Goal: Find specific page/section: Find specific page/section

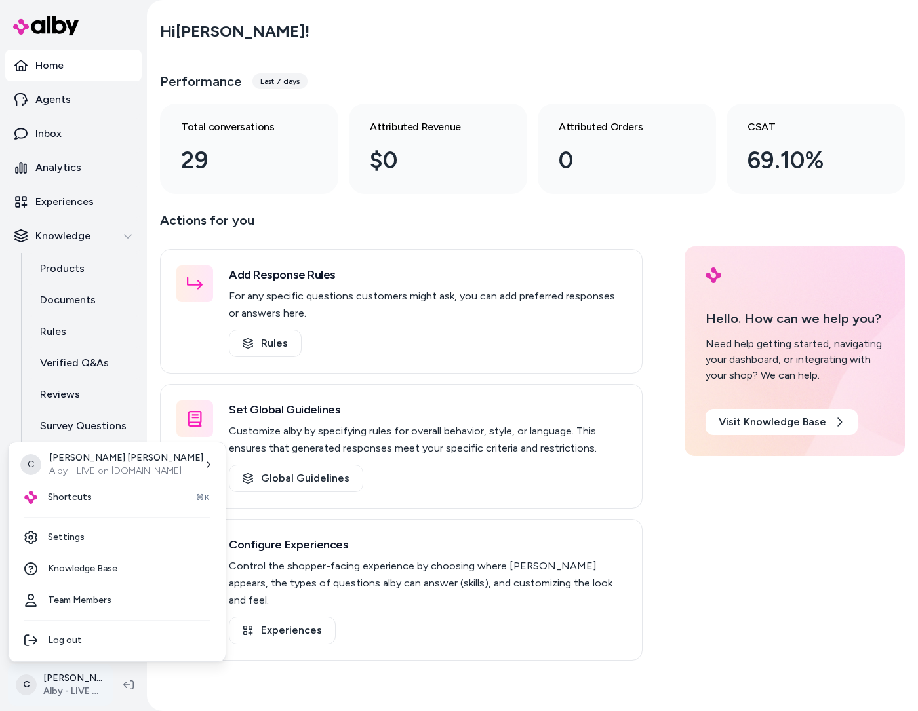
click at [63, 694] on html "Home Agents Inbox Analytics Experiences Knowledge Products Documents Rules Veri…" at bounding box center [459, 355] width 918 height 711
click at [90, 487] on div "Shortcuts ⌘K" at bounding box center [117, 497] width 206 height 31
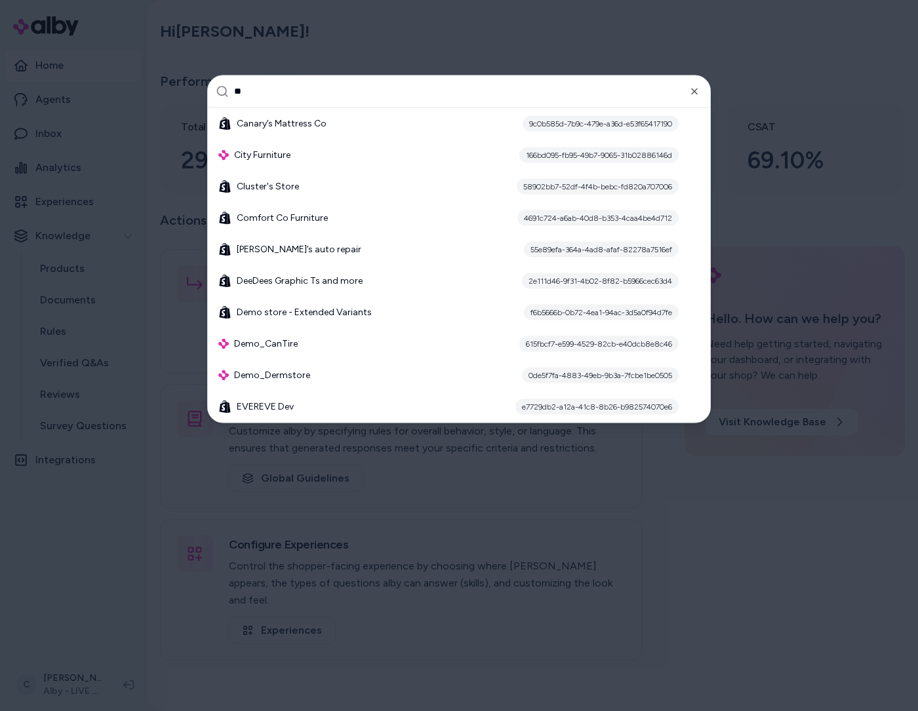
type input "*"
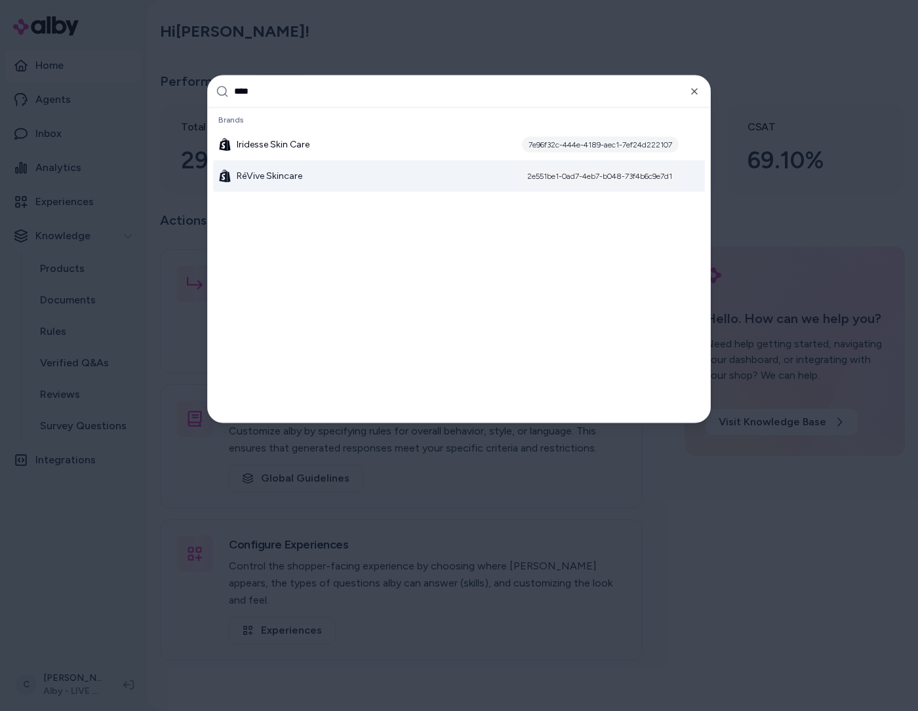
type input "****"
click at [311, 168] on div "RéVive Skincare 2e551be1-0ad7-4eb7-b048-73f4b6c9e7d1" at bounding box center [459, 175] width 492 height 31
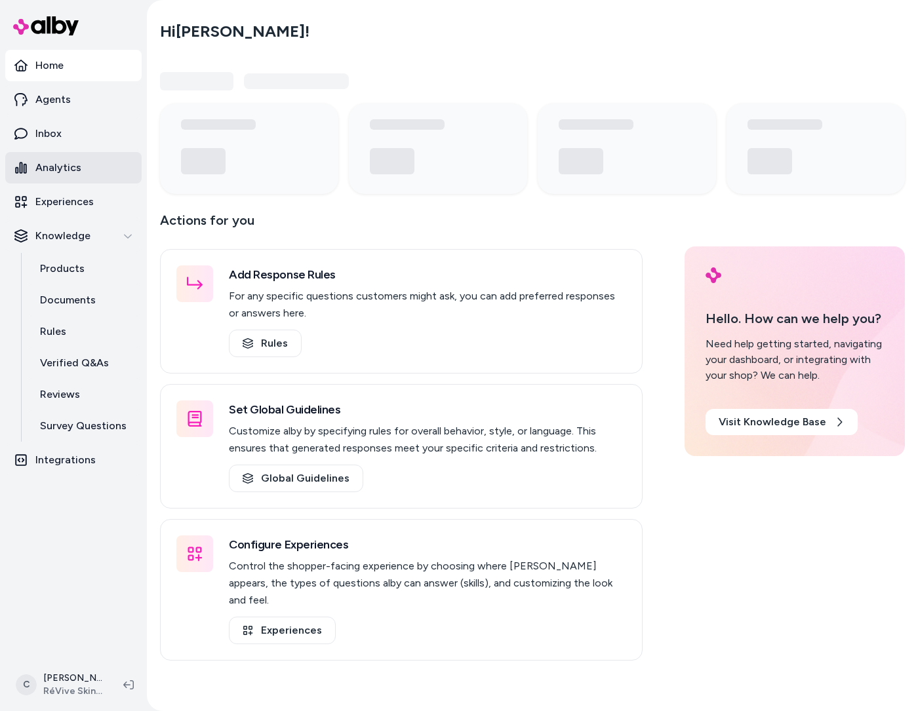
click at [71, 159] on link "Analytics" at bounding box center [73, 167] width 136 height 31
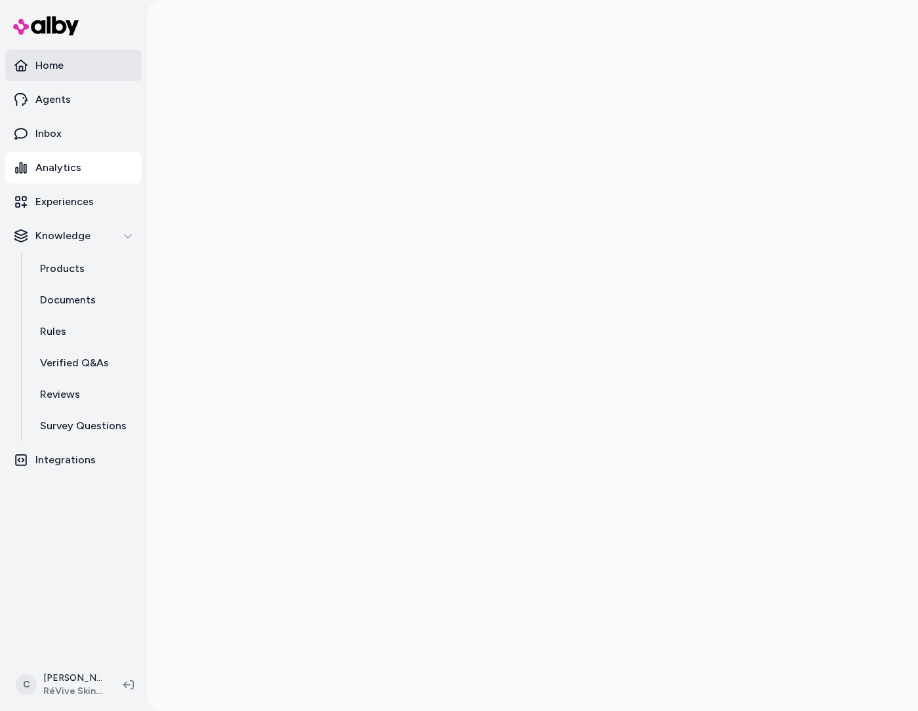
click at [54, 67] on p "Home" at bounding box center [49, 66] width 28 height 16
